Goal: Information Seeking & Learning: Learn about a topic

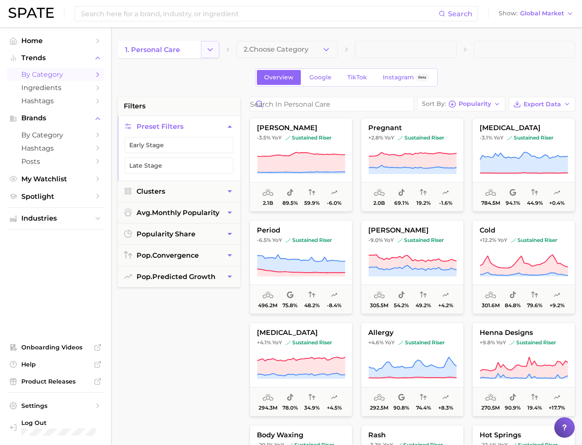
click at [213, 54] on icon "Change Category" at bounding box center [210, 49] width 9 height 9
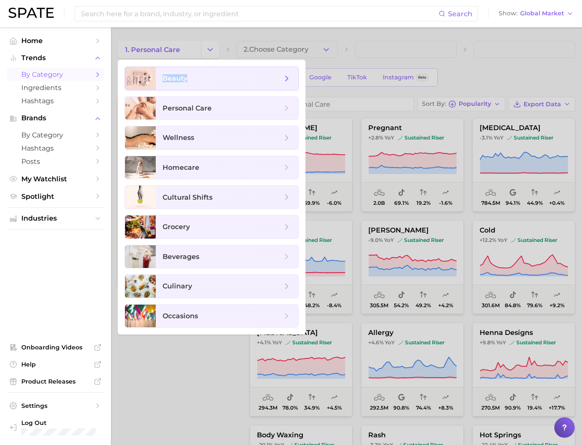
click at [187, 74] on span "beauty" at bounding box center [175, 78] width 25 height 8
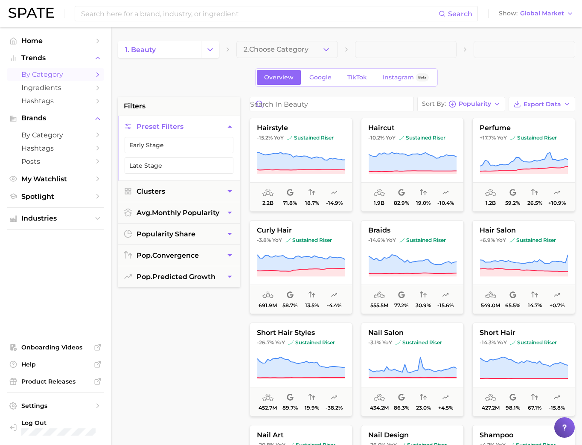
click at [526, 20] on div "Search Show Global Market" at bounding box center [291, 13] width 565 height 27
click at [526, 18] on button "Show Global Market" at bounding box center [536, 13] width 79 height 11
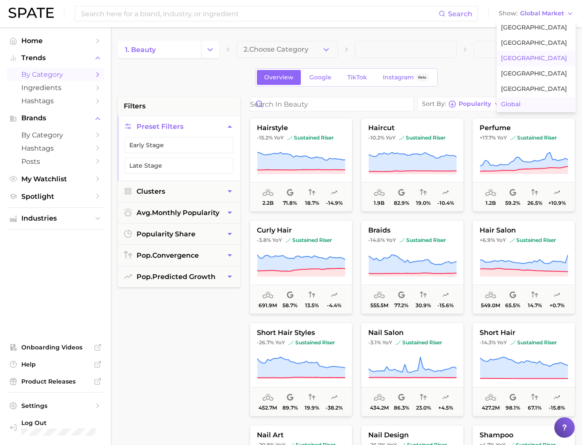
click at [523, 62] on span "[GEOGRAPHIC_DATA]" at bounding box center [534, 58] width 66 height 7
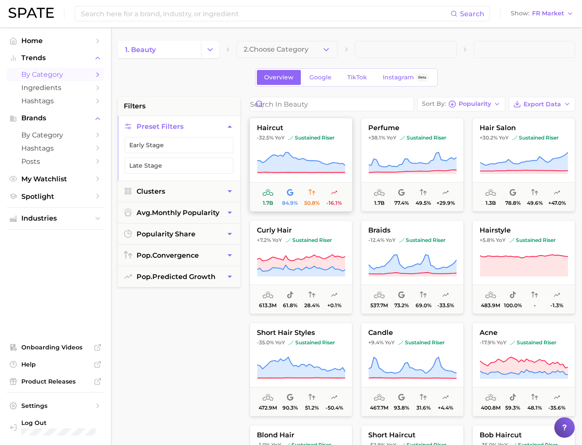
click at [313, 142] on button "haircut -32.5% YoY sustained riser 1.7b 84.9% 50.8% -16.1%" at bounding box center [301, 165] width 103 height 94
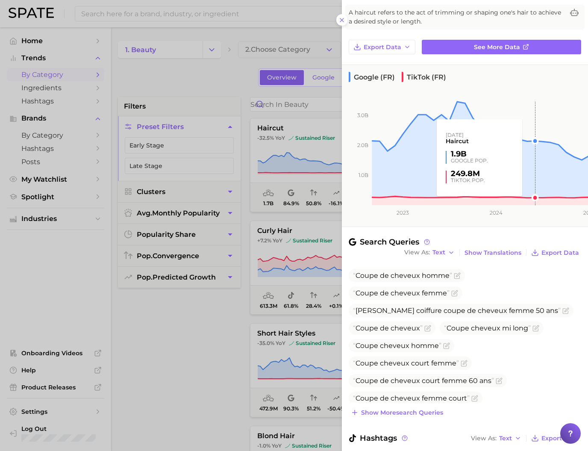
scroll to position [61, 0]
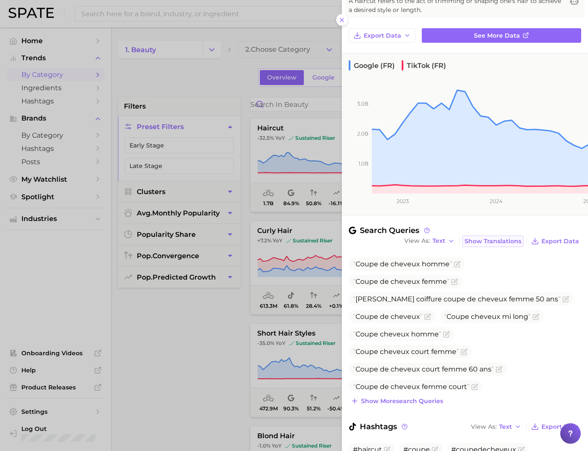
click at [480, 245] on span "Show Translations" at bounding box center [492, 240] width 57 height 7
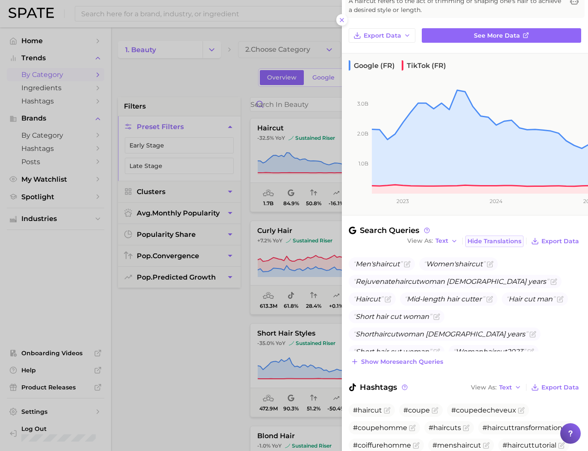
click at [477, 247] on button "Hide Translations" at bounding box center [494, 241] width 58 height 12
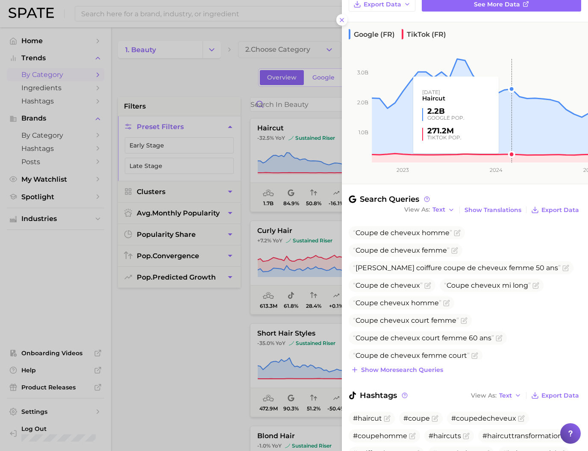
scroll to position [195, 0]
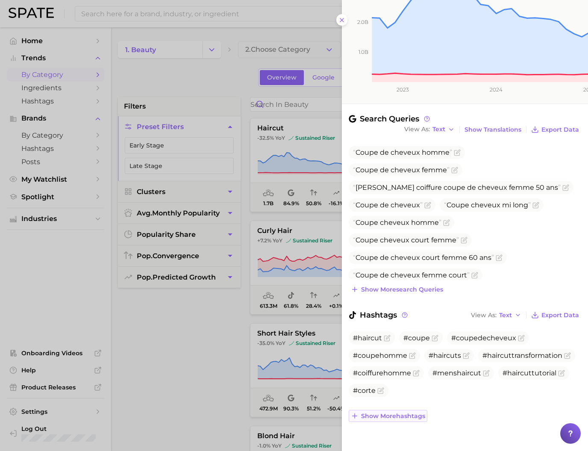
click at [361, 414] on span "Show more hashtags" at bounding box center [393, 415] width 64 height 7
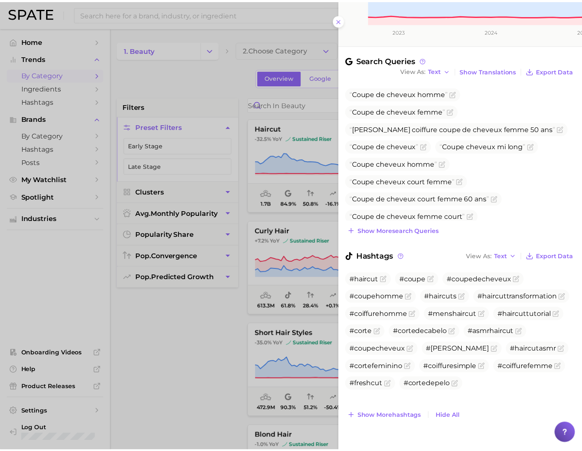
scroll to position [0, 0]
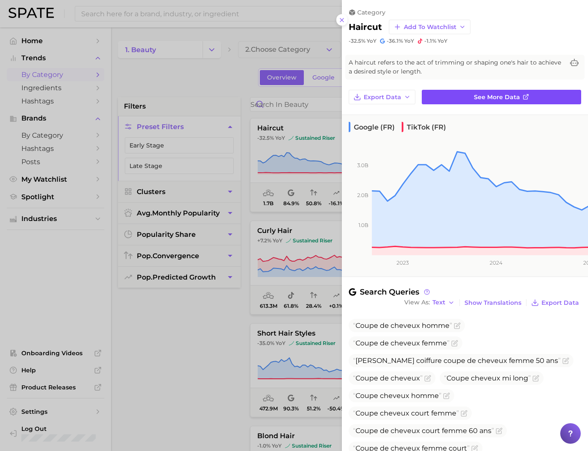
click at [474, 101] on span "See more data" at bounding box center [497, 97] width 46 height 7
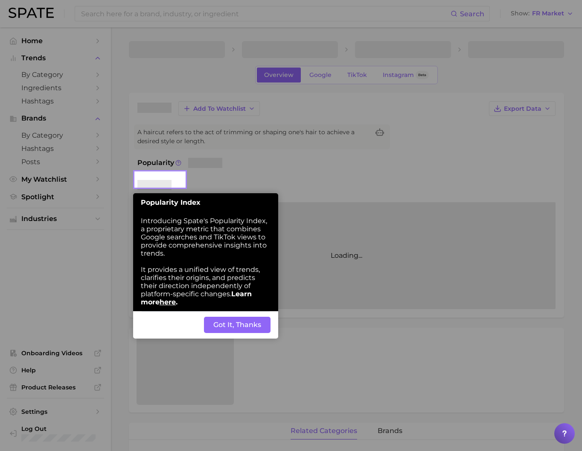
click at [228, 333] on button "Got It, Thanks" at bounding box center [237, 324] width 67 height 16
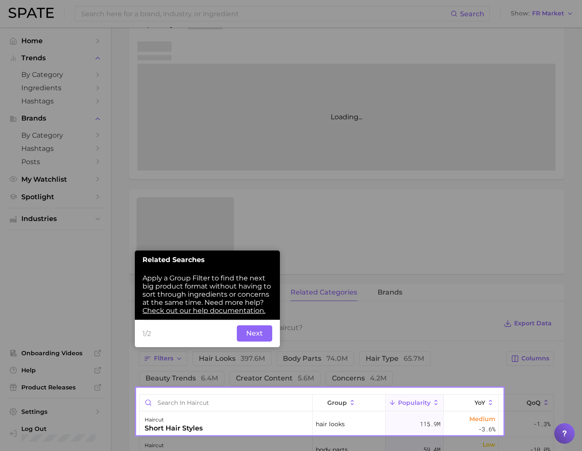
scroll to position [141, 0]
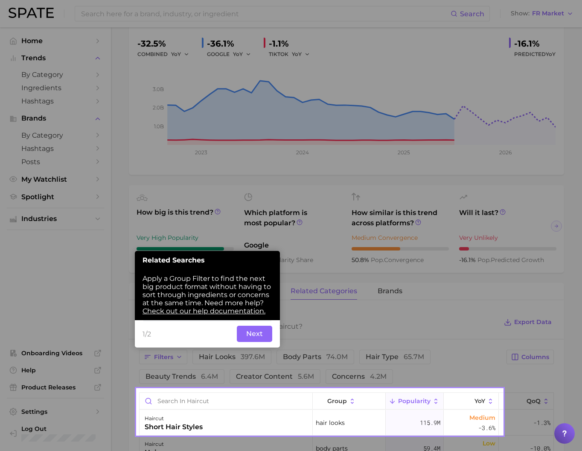
click at [247, 342] on button "Next" at bounding box center [254, 333] width 35 height 16
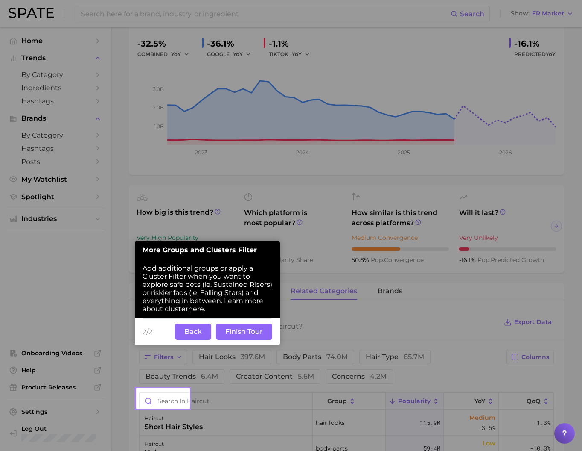
click at [233, 339] on button "Finish Tour" at bounding box center [244, 331] width 56 height 16
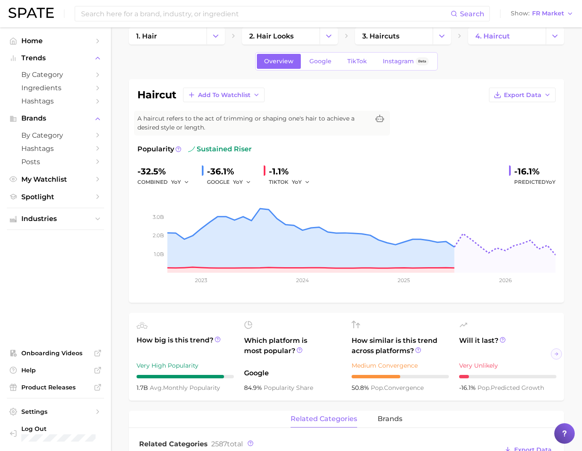
scroll to position [7, 0]
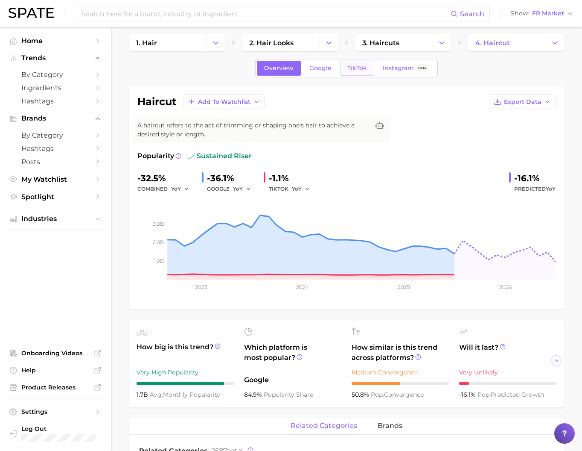
click at [352, 70] on span "TikTok" at bounding box center [358, 67] width 20 height 7
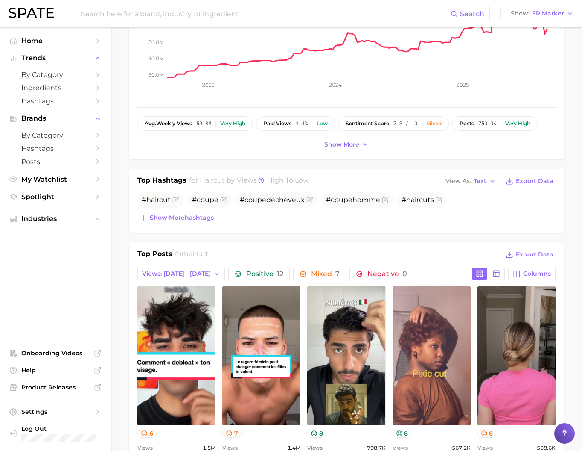
scroll to position [18, 0]
